Goal: Task Accomplishment & Management: Manage account settings

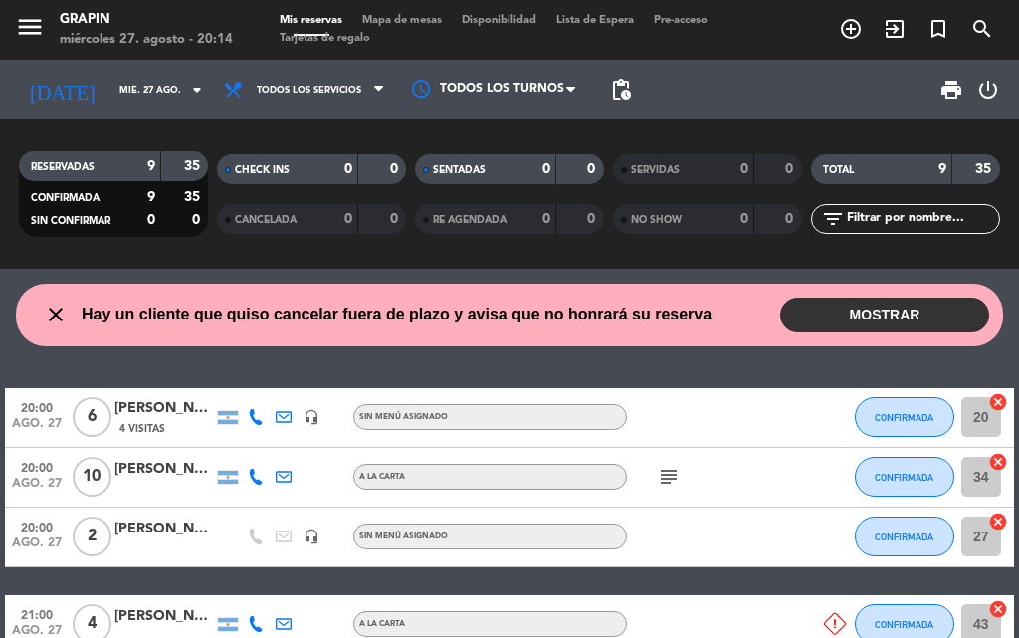
click at [942, 304] on button "MOSTRAR" at bounding box center [884, 315] width 209 height 35
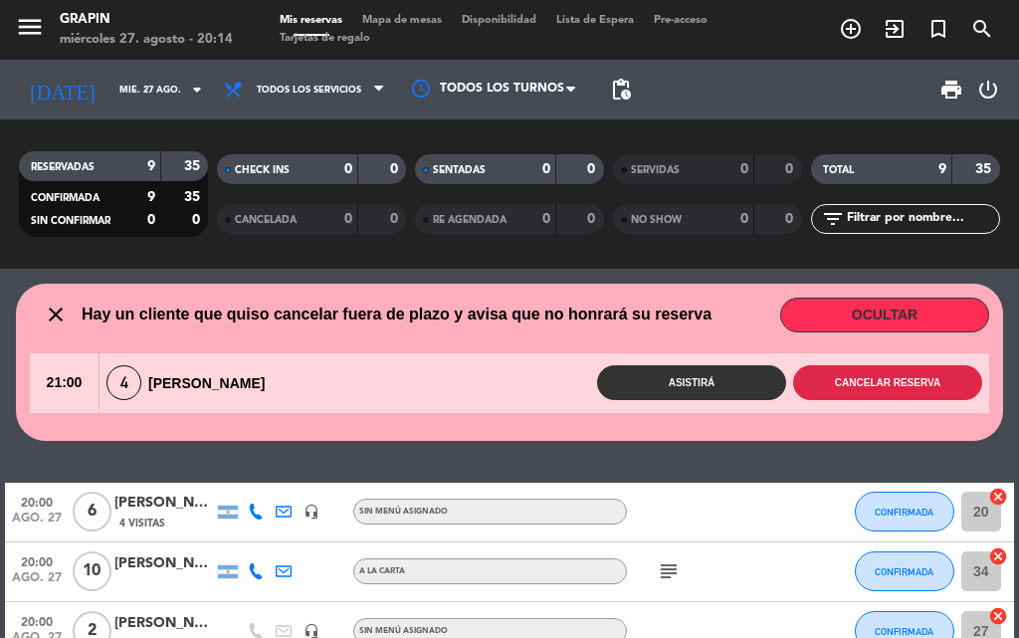
click at [833, 380] on button "Cancelar reserva" at bounding box center [887, 382] width 189 height 35
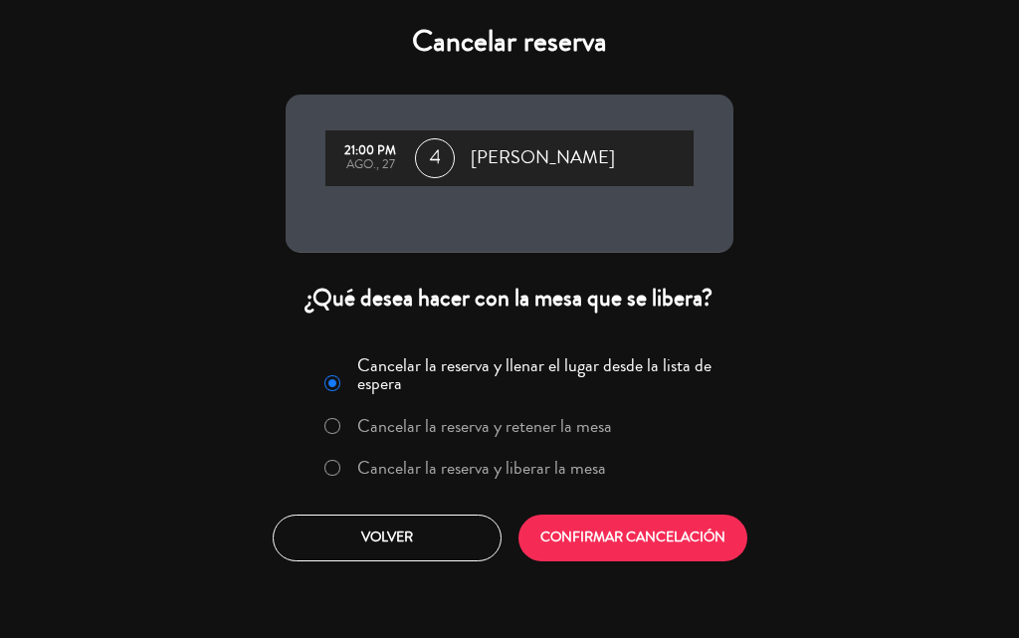
click at [452, 468] on label "Cancelar la reserva y liberar la mesa" at bounding box center [481, 468] width 249 height 18
click at [625, 566] on div "Cancelar la reserva y llenar el lugar desde la lista de espera Cancelar la rese…" at bounding box center [510, 454] width 478 height 241
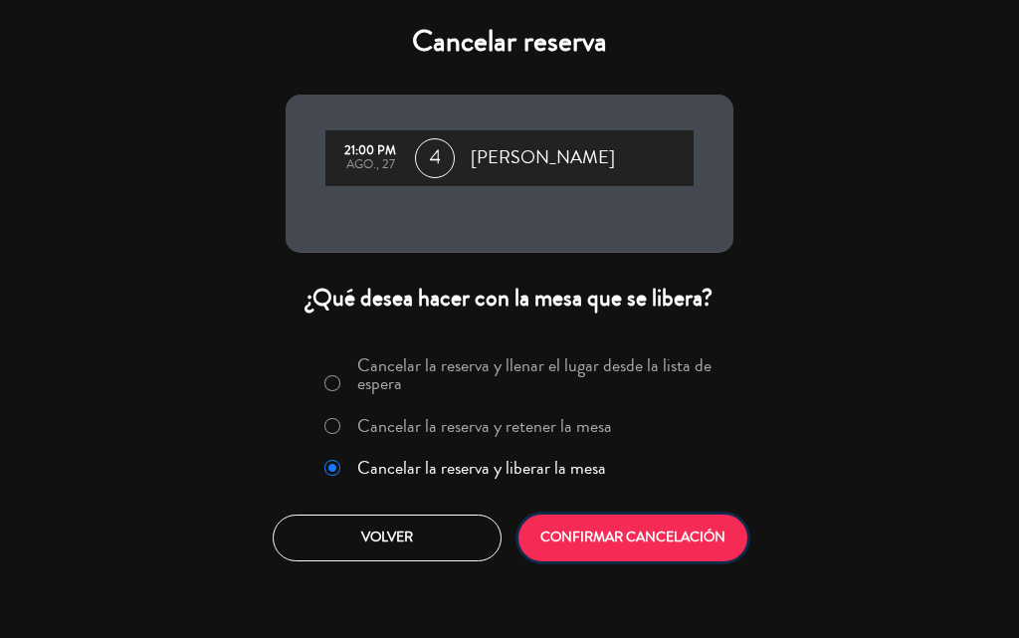
click at [646, 546] on button "CONFIRMAR CANCELACIÓN" at bounding box center [632, 537] width 229 height 47
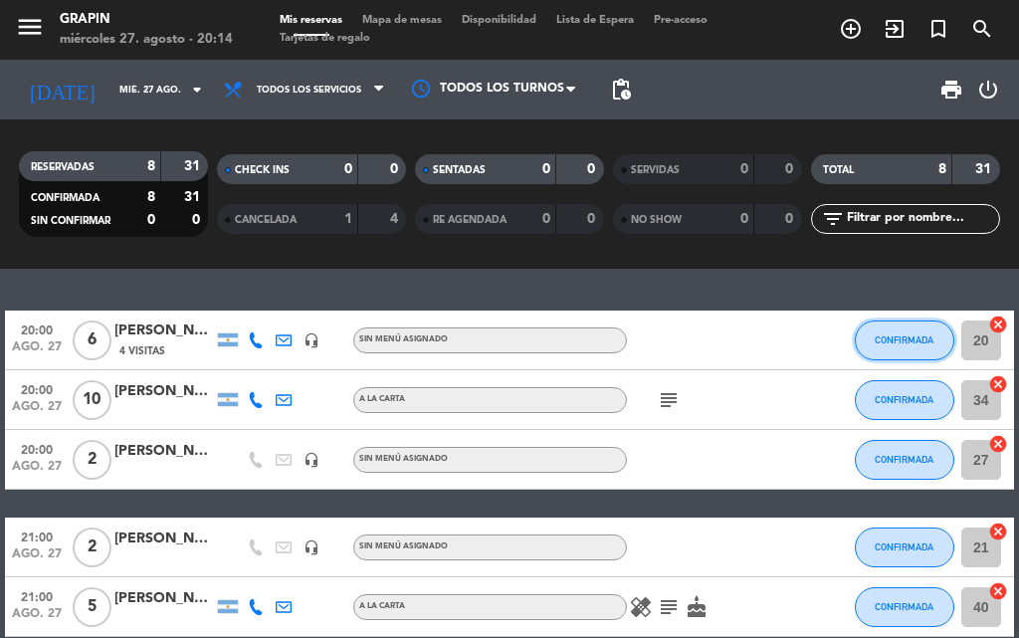
click at [910, 340] on span "CONFIRMADA" at bounding box center [904, 339] width 59 height 11
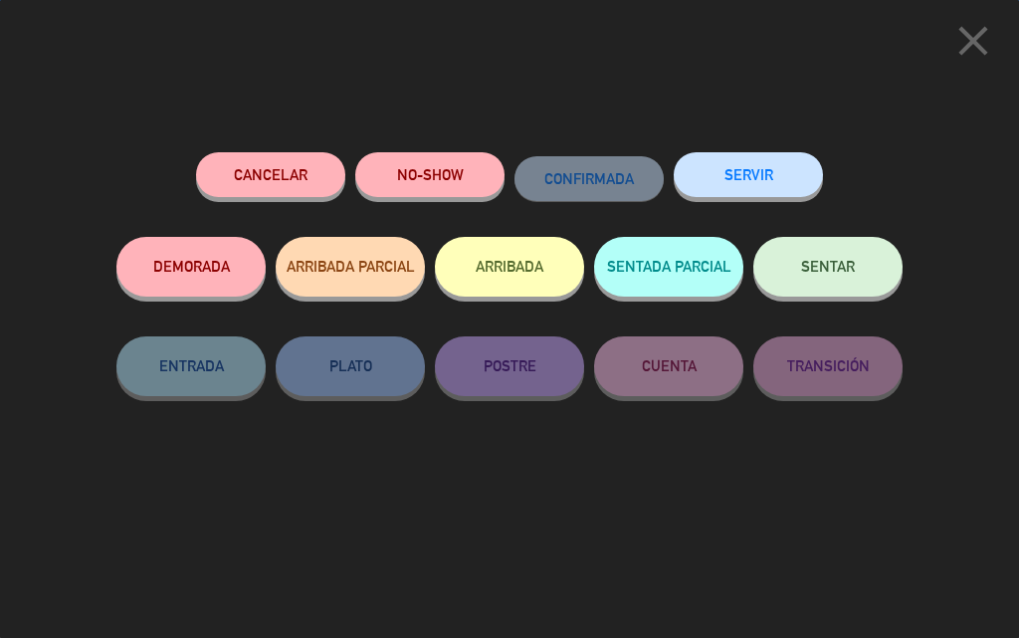
click at [889, 254] on button "SENTAR" at bounding box center [827, 267] width 149 height 60
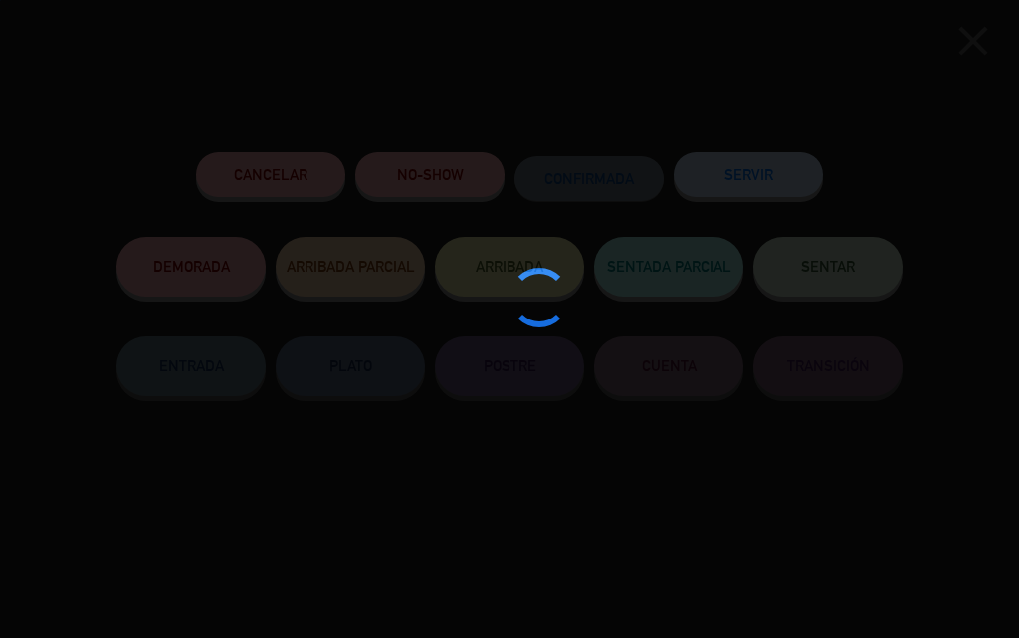
type input "36"
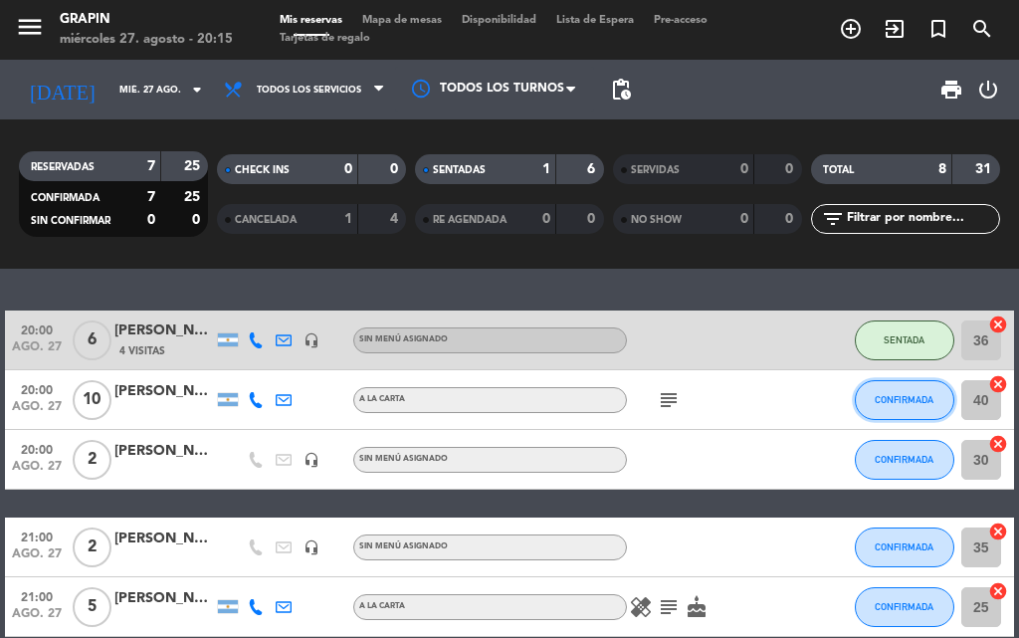
click at [926, 396] on span "CONFIRMADA" at bounding box center [904, 399] width 59 height 11
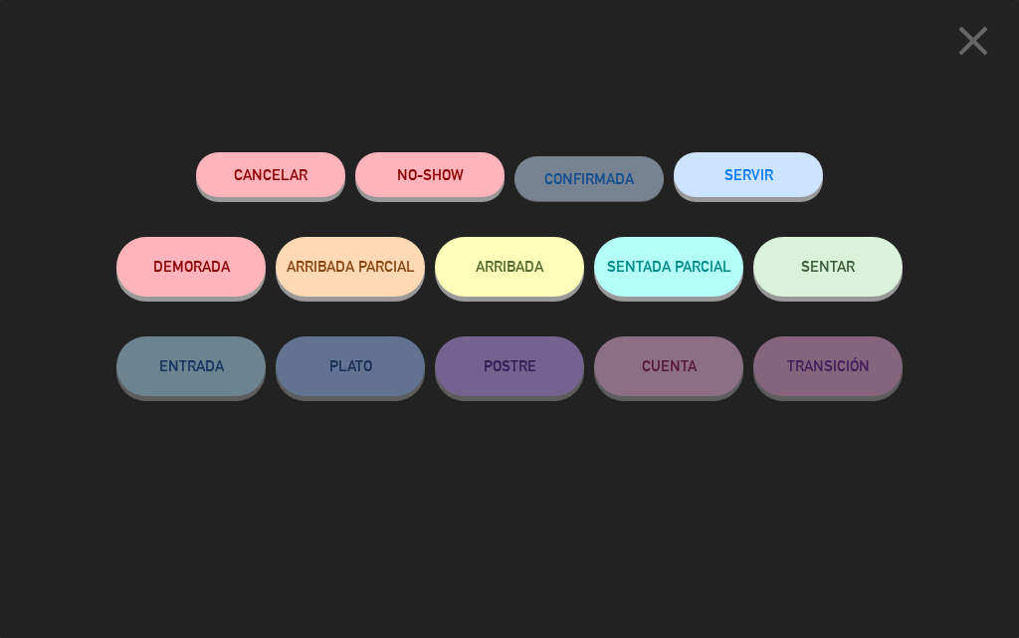
click at [837, 270] on span "SENTAR" at bounding box center [828, 266] width 54 height 17
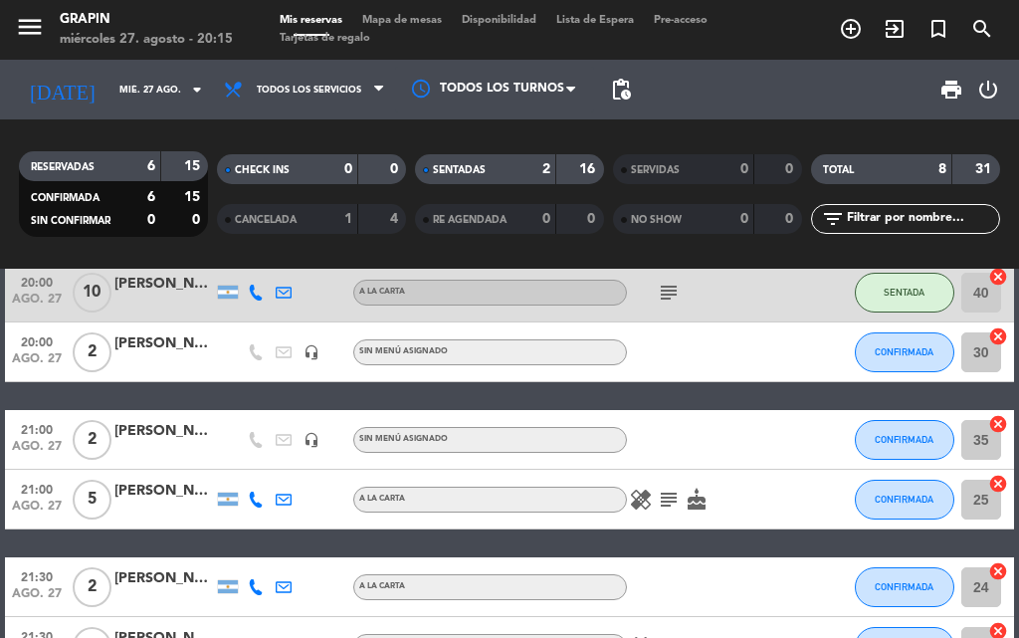
scroll to position [106, 0]
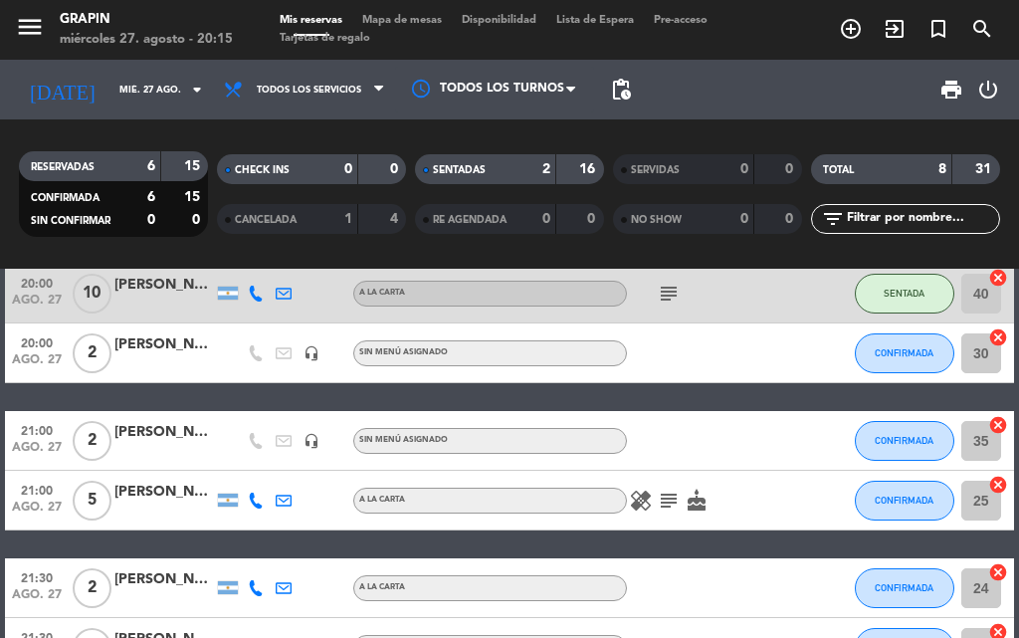
click at [671, 497] on icon "subject" at bounding box center [669, 501] width 24 height 24
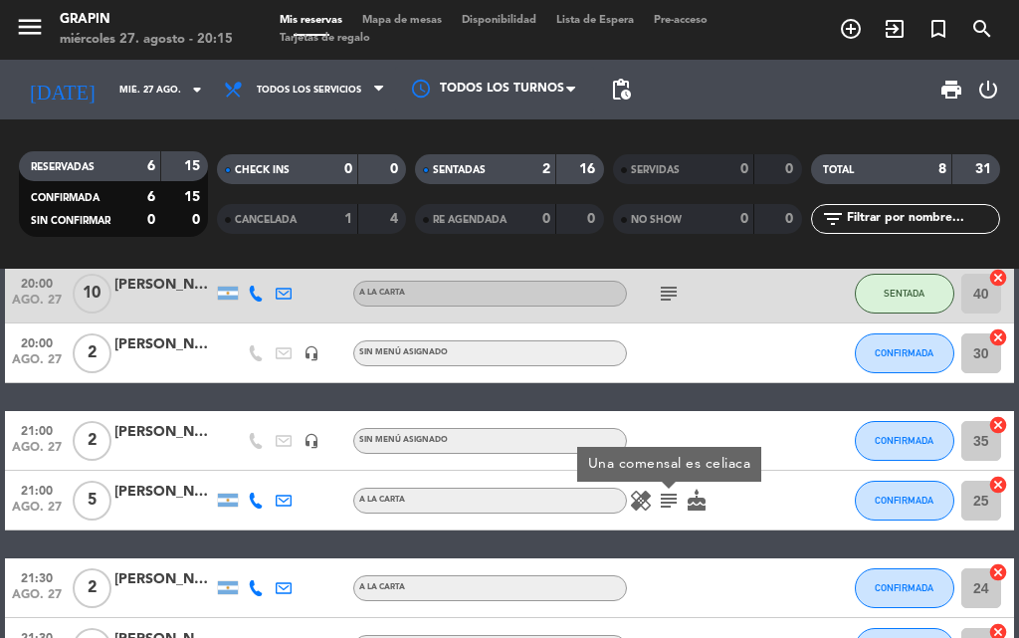
click at [697, 507] on icon "cake" at bounding box center [697, 501] width 24 height 24
click at [693, 402] on div "20:00 [DATE] 6 [PERSON_NAME] 4 Visitas headset_mic Sin menú asignado SENTADA 36…" at bounding box center [509, 470] width 1009 height 533
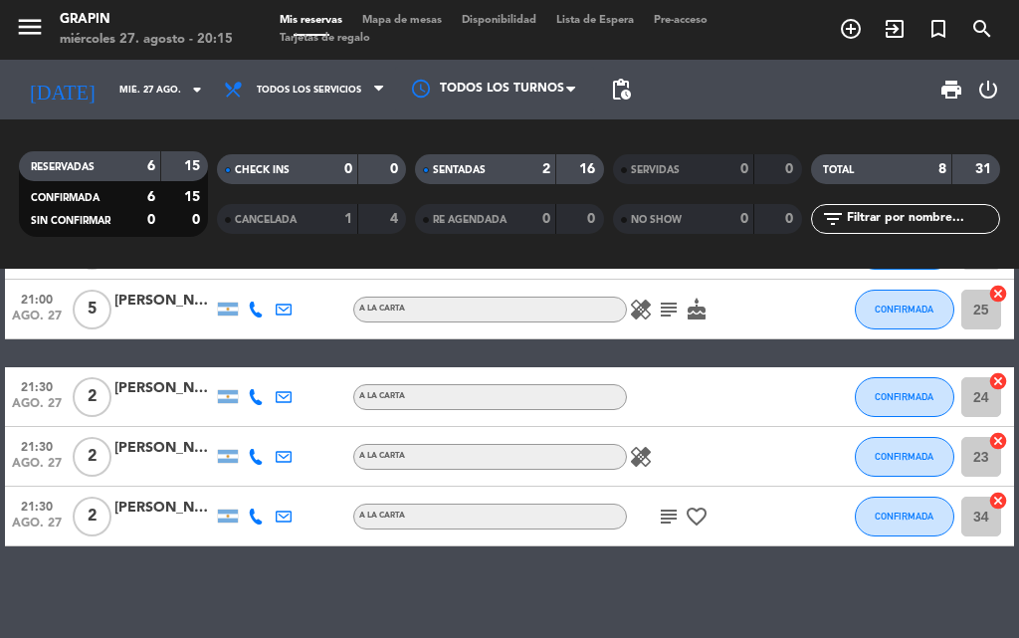
scroll to position [305, 0]
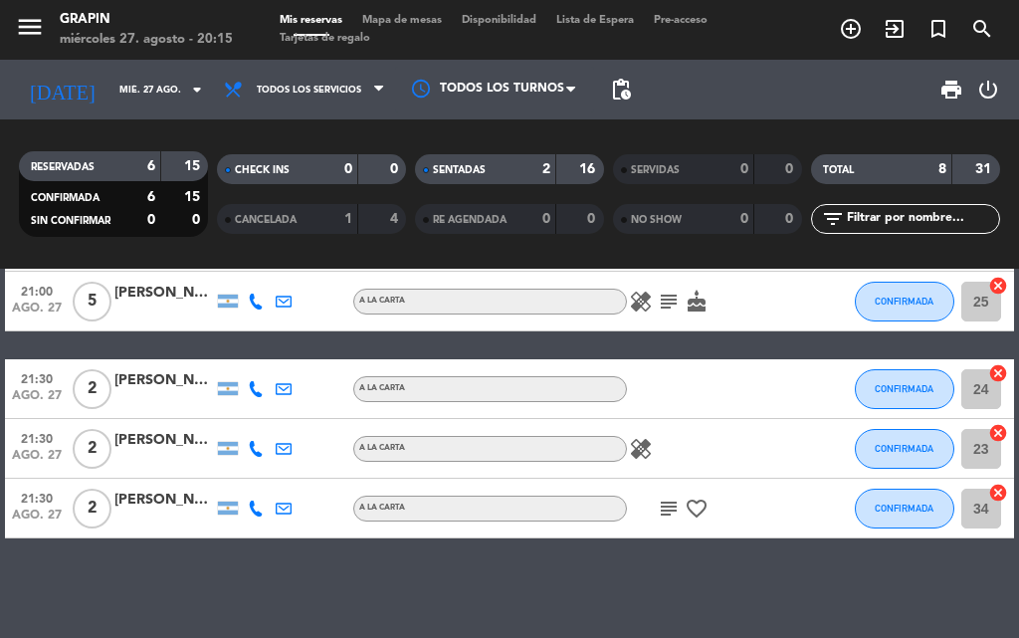
click at [647, 449] on icon "healing" at bounding box center [641, 449] width 24 height 24
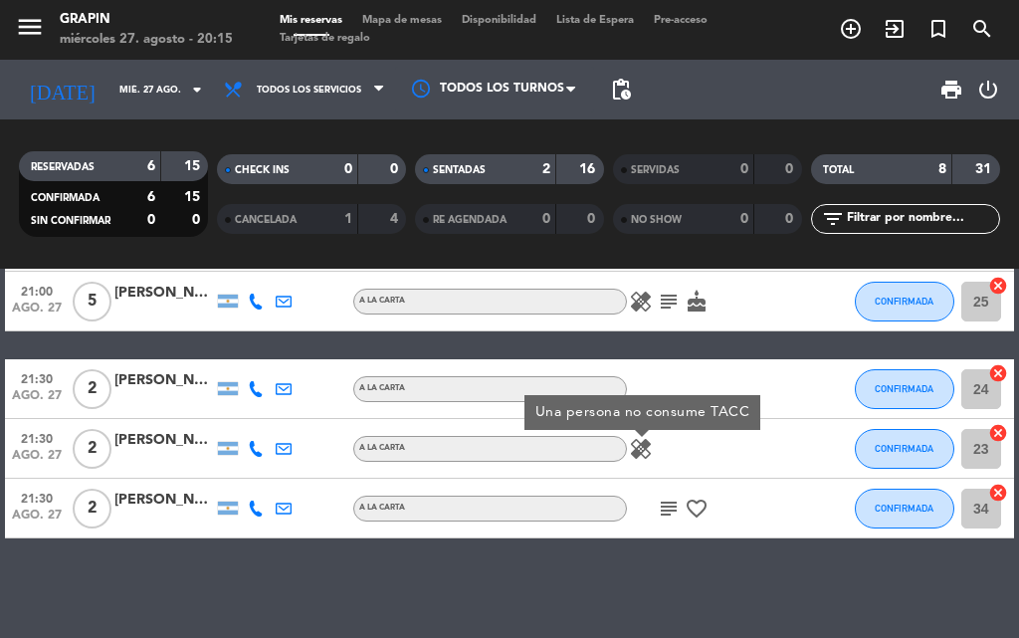
click at [674, 502] on icon "subject" at bounding box center [669, 509] width 24 height 24
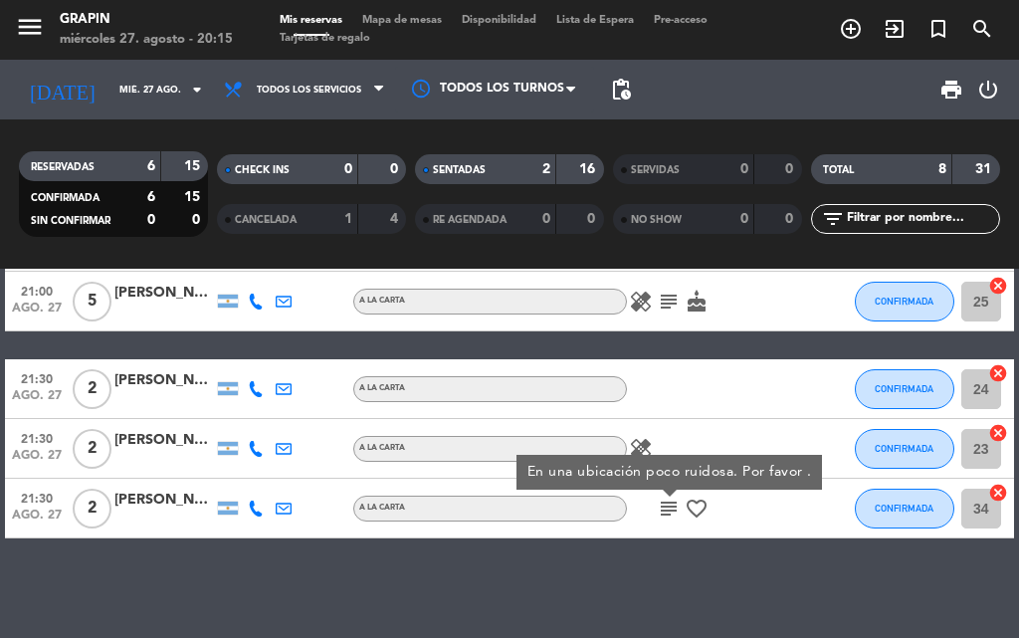
click at [706, 504] on icon "favorite_border" at bounding box center [697, 509] width 24 height 24
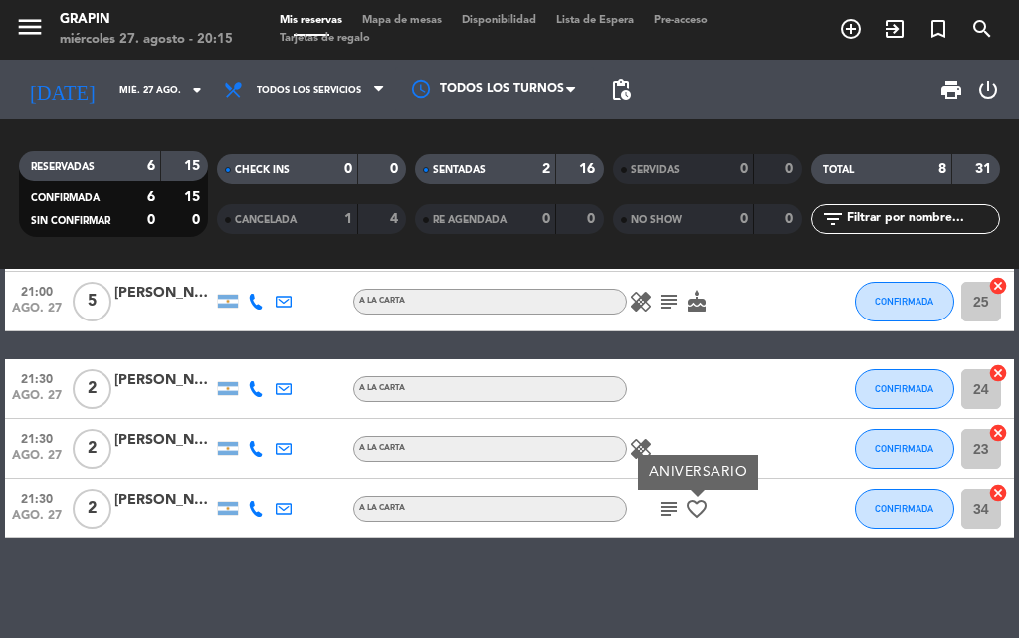
click at [664, 353] on div "20:00 [DATE] 6 [PERSON_NAME] 4 Visitas headset_mic Sin menú asignado SENTADA 36…" at bounding box center [509, 271] width 1009 height 533
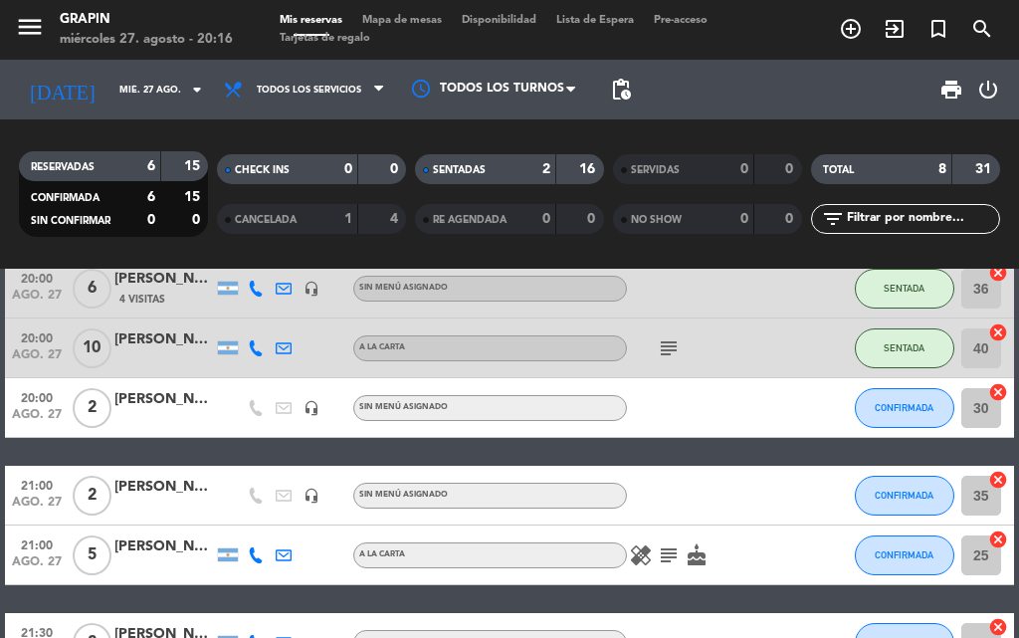
scroll to position [0, 0]
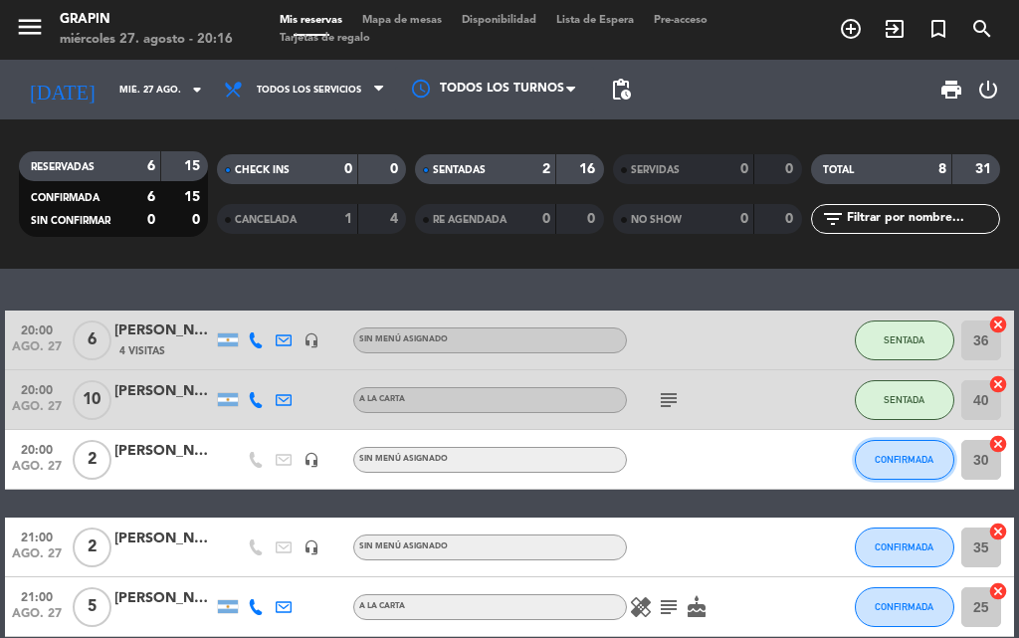
click at [940, 466] on button "CONFIRMADA" at bounding box center [905, 460] width 100 height 40
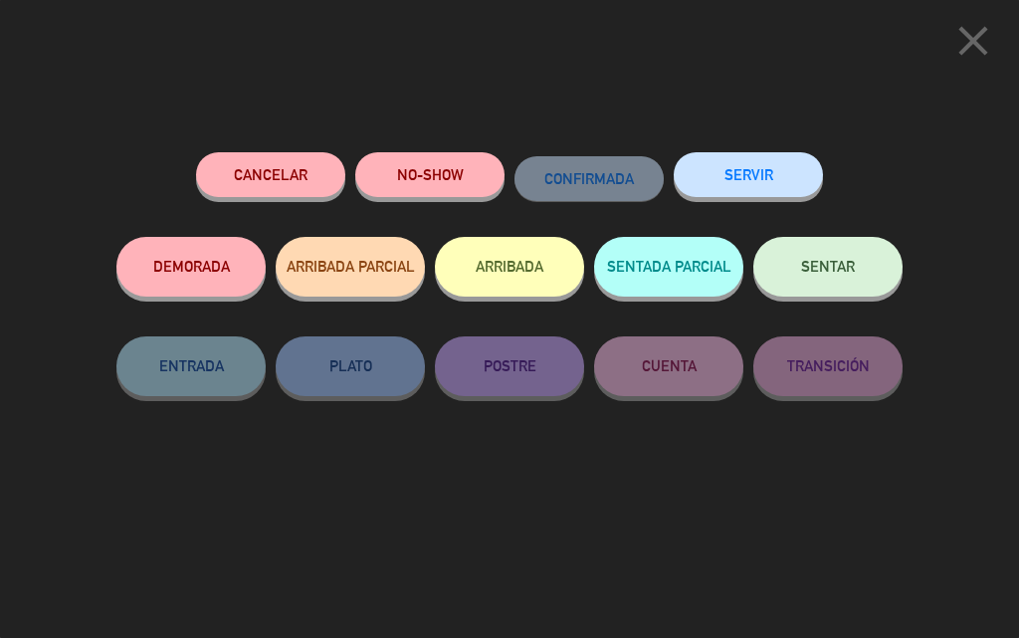
drag, startPoint x: 853, startPoint y: 274, endPoint x: 862, endPoint y: 254, distance: 21.8
click at [853, 272] on span "SENTAR" at bounding box center [828, 266] width 54 height 17
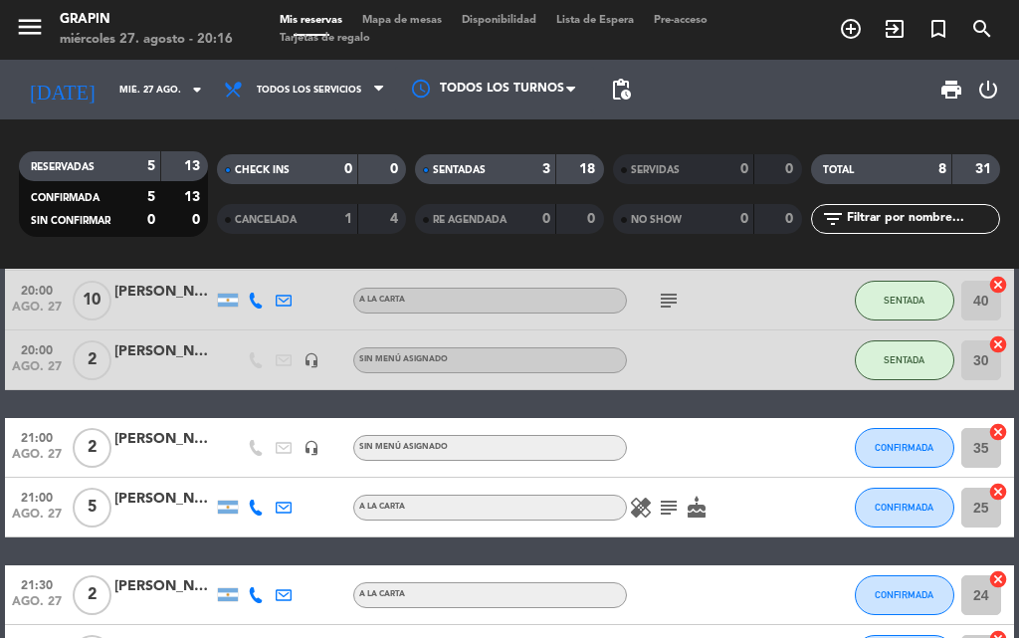
scroll to position [199, 0]
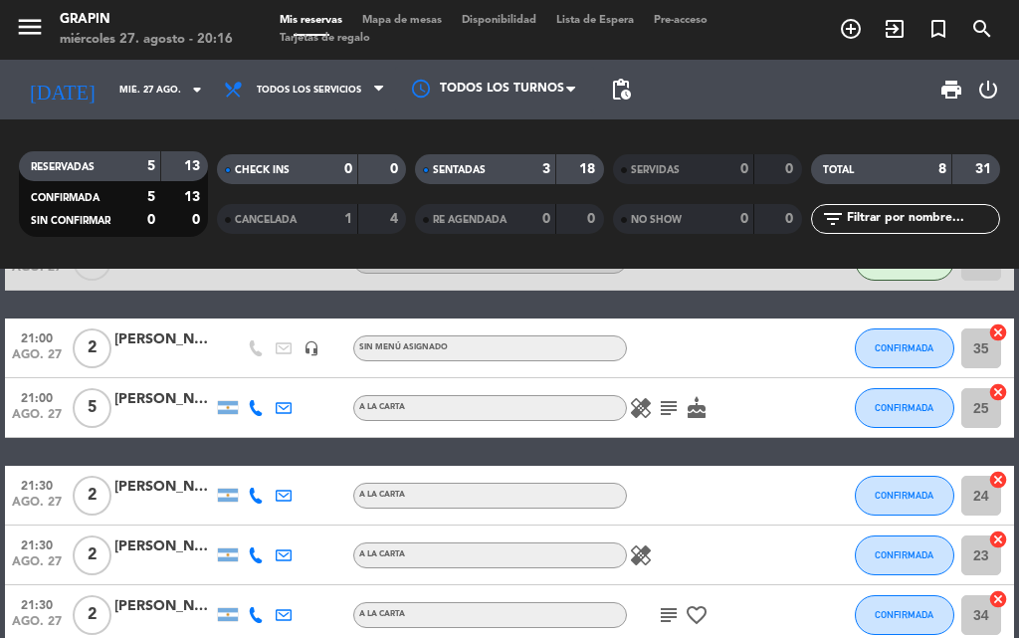
click at [415, 443] on div "20:00 [DATE] 6 [PERSON_NAME] 4 Visitas headset_mic Sin menú asignado SENTADA 36…" at bounding box center [509, 377] width 1009 height 533
